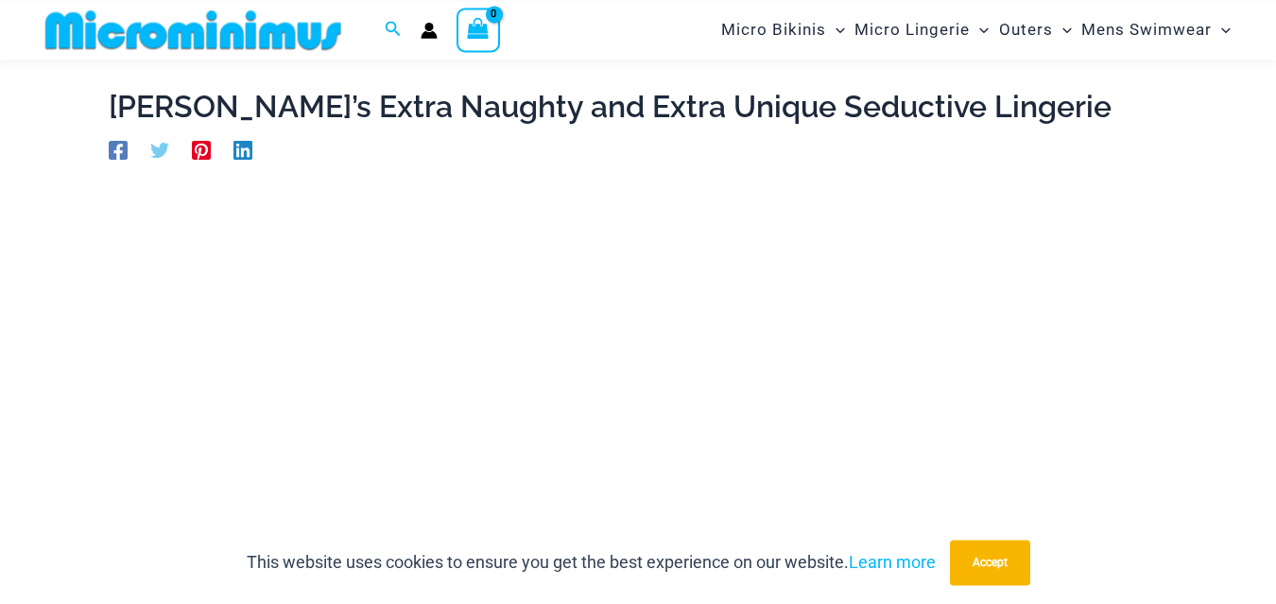
scroll to position [81, 0]
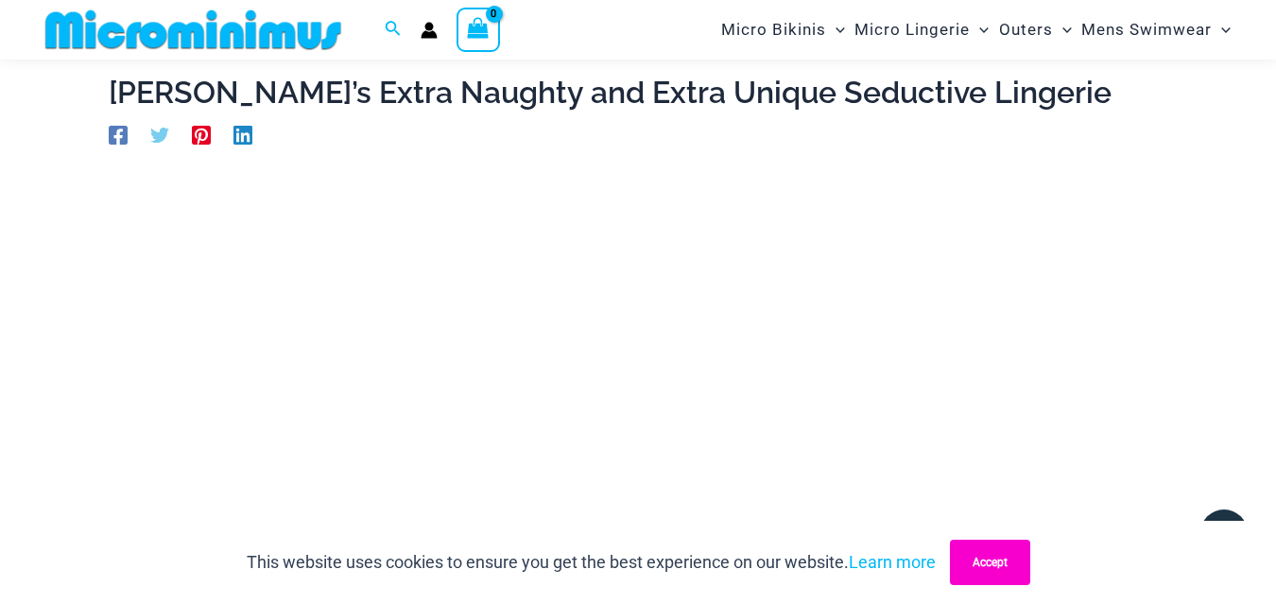
click at [992, 550] on button "Accept" at bounding box center [990, 562] width 80 height 45
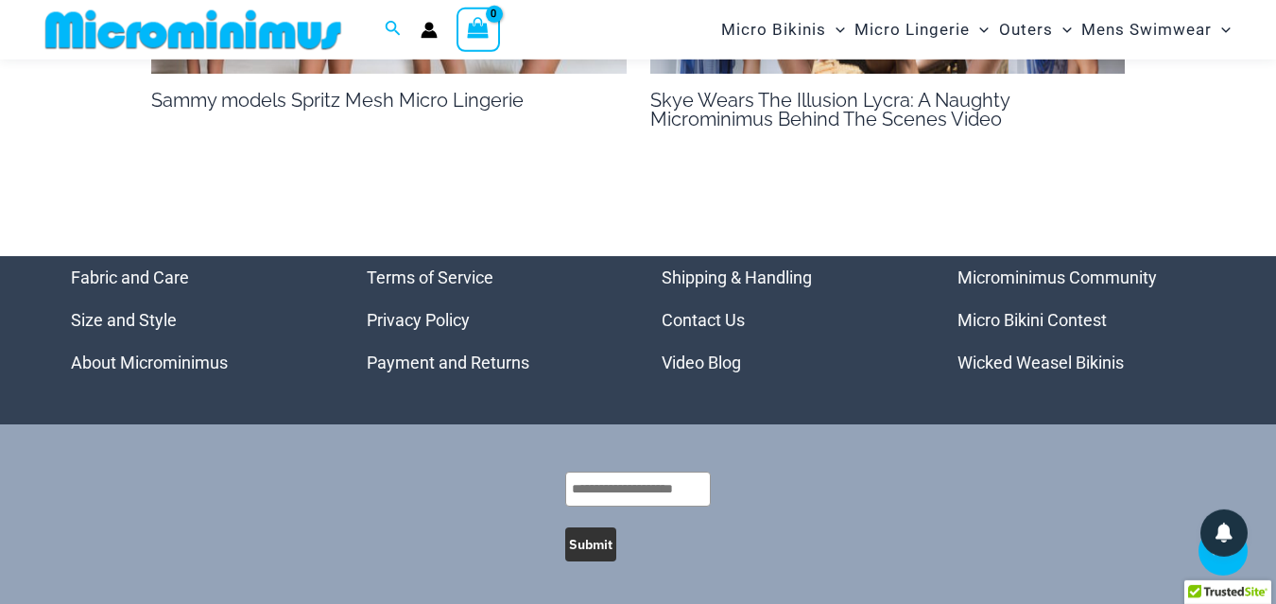
scroll to position [1913, 0]
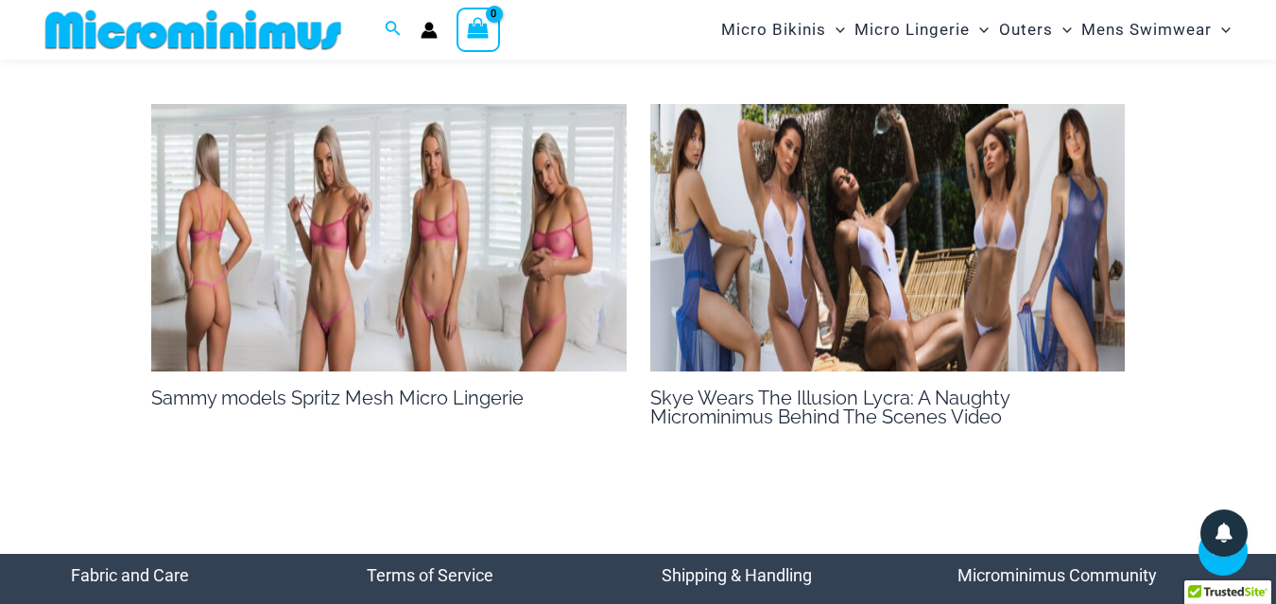
click at [742, 252] on img at bounding box center [887, 238] width 475 height 268
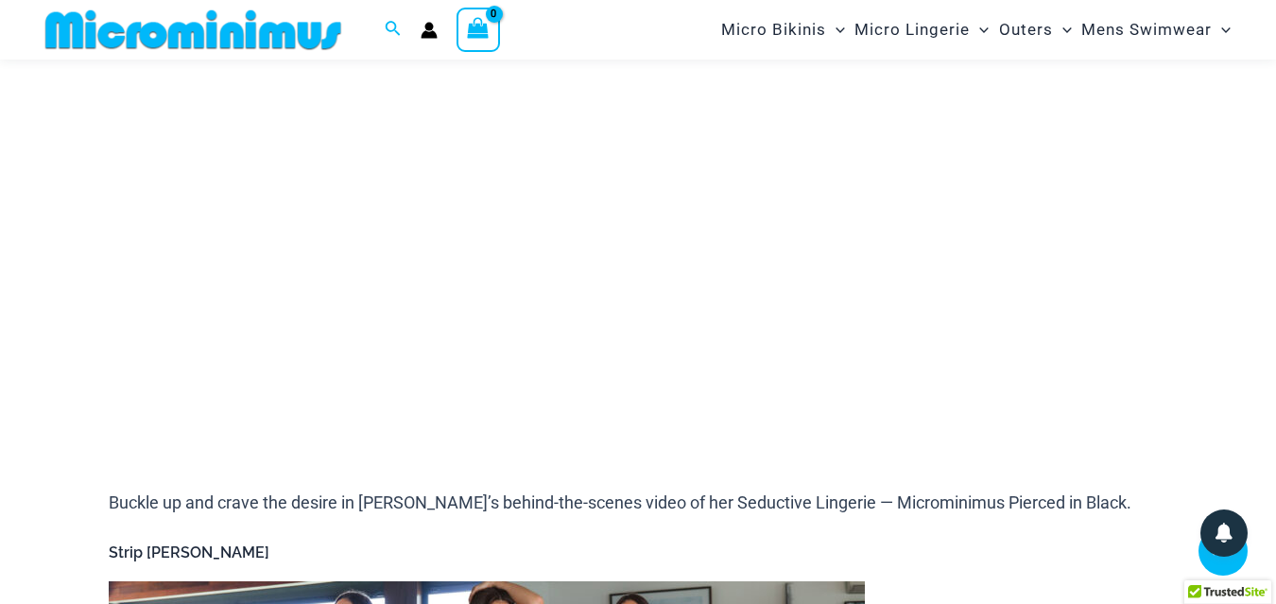
scroll to position [311, 0]
